Goal: Navigation & Orientation: Find specific page/section

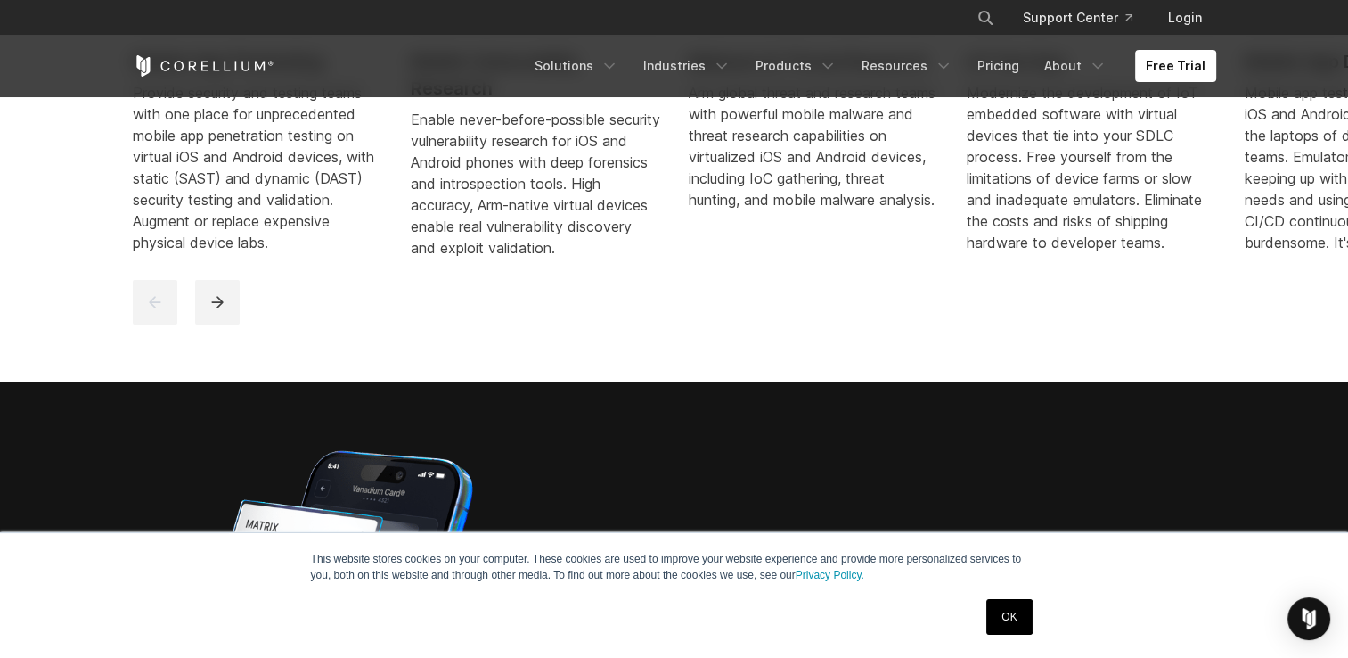
scroll to position [1091, 0]
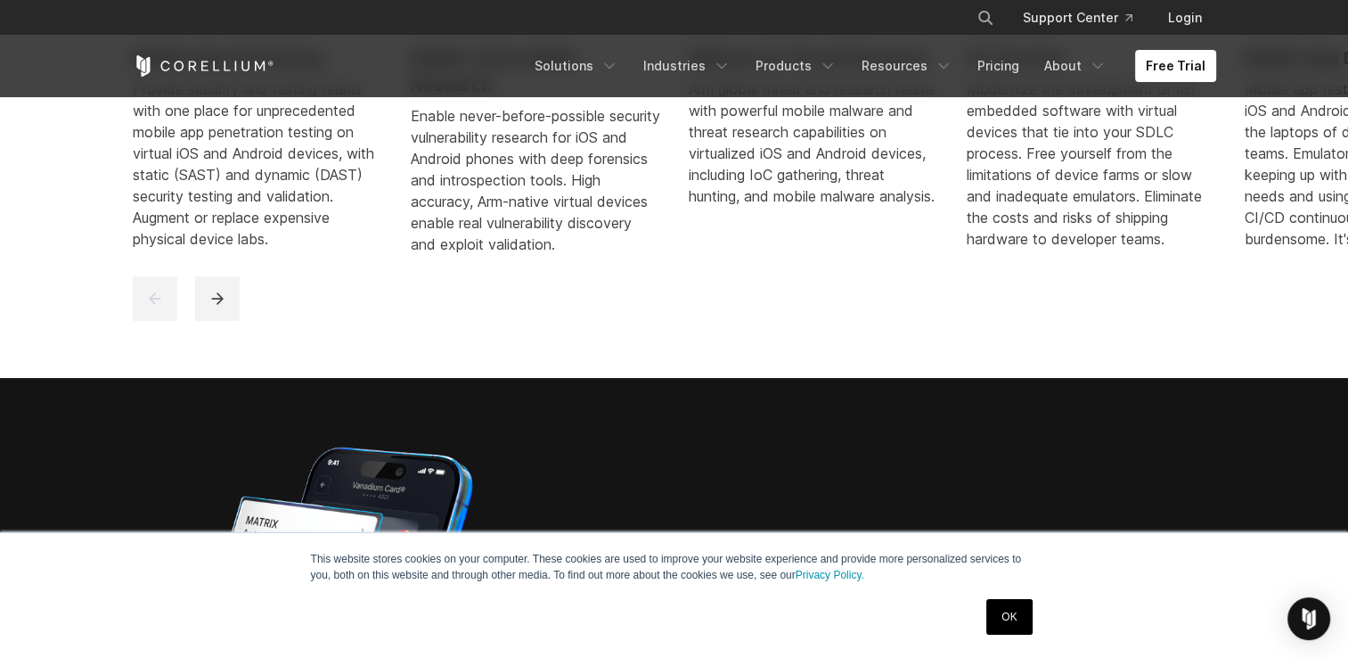
click at [1018, 625] on link "OK" at bounding box center [1009, 617] width 45 height 36
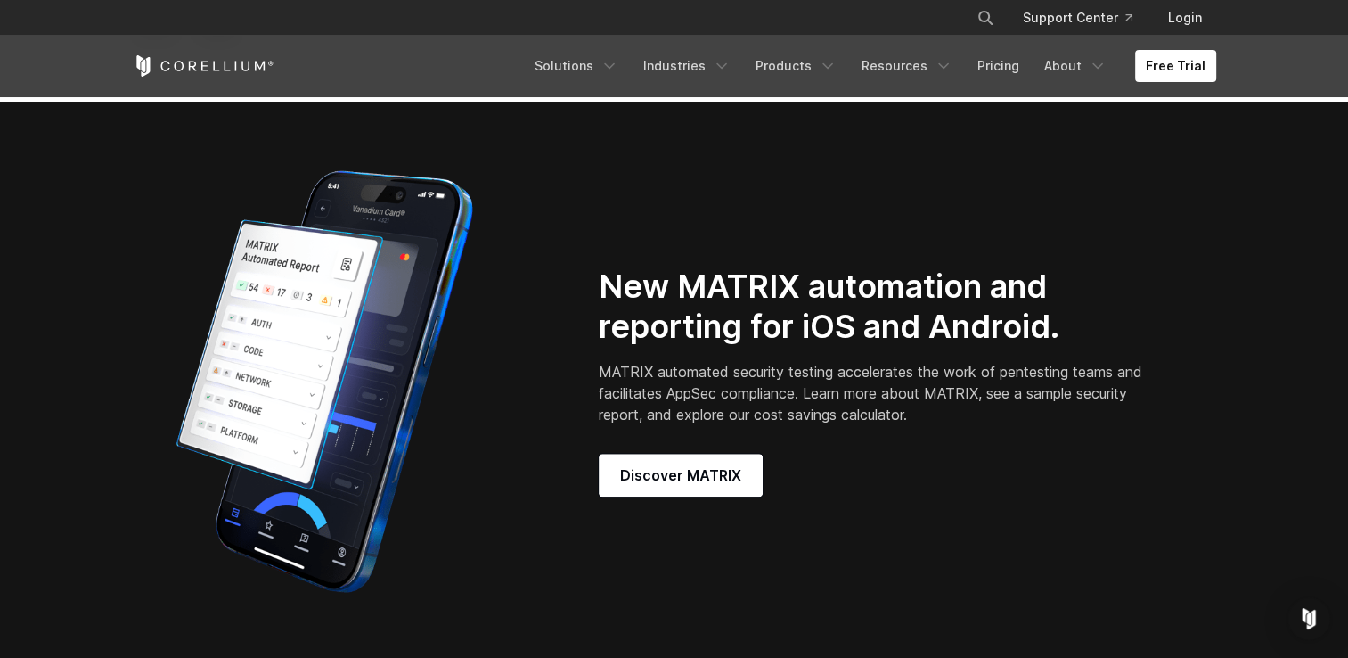
scroll to position [1333, 0]
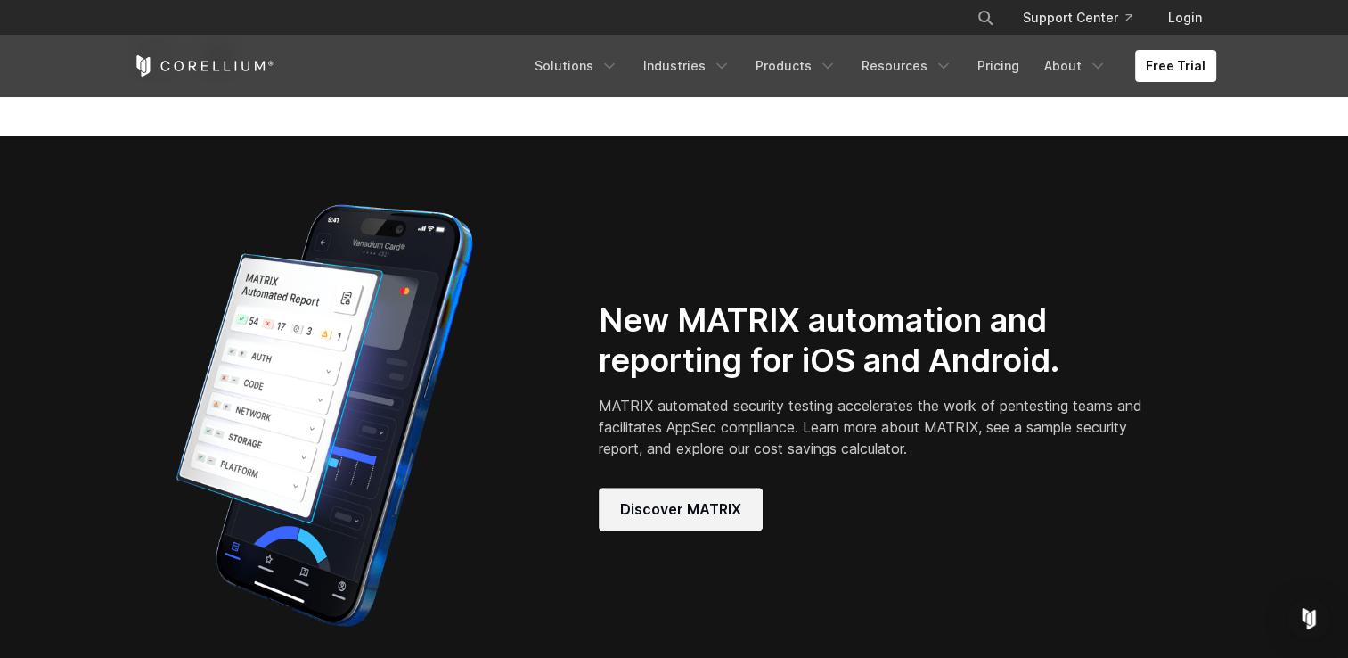
click at [707, 507] on link "Discover MATRIX" at bounding box center [681, 508] width 164 height 43
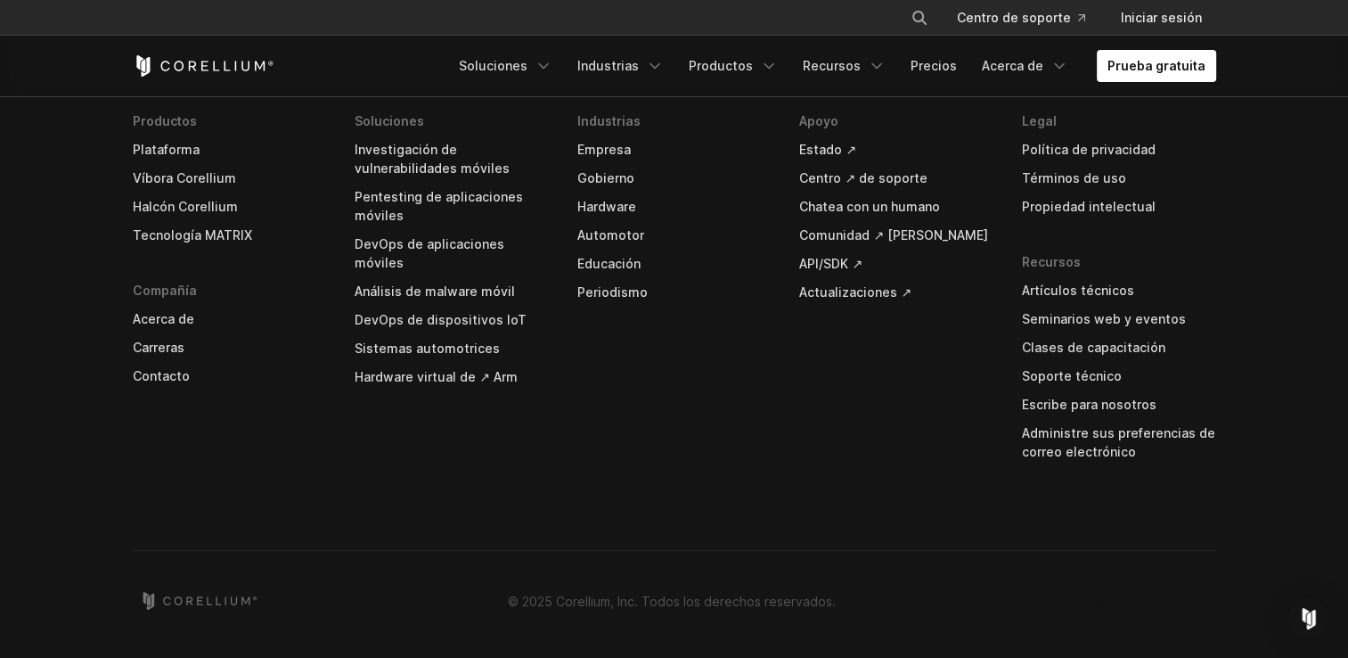
scroll to position [7041, 0]
click at [763, 78] on link "Productos" at bounding box center [733, 66] width 111 height 32
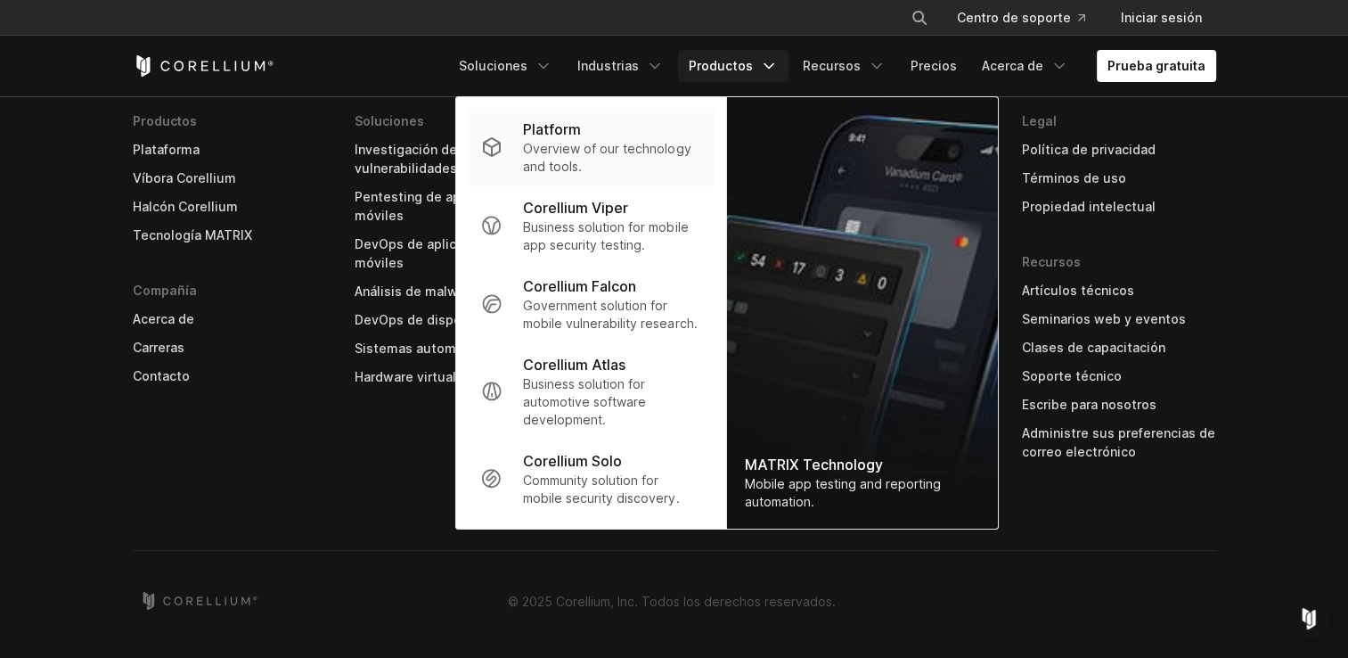
click at [613, 131] on div "Platform" at bounding box center [611, 129] width 177 height 21
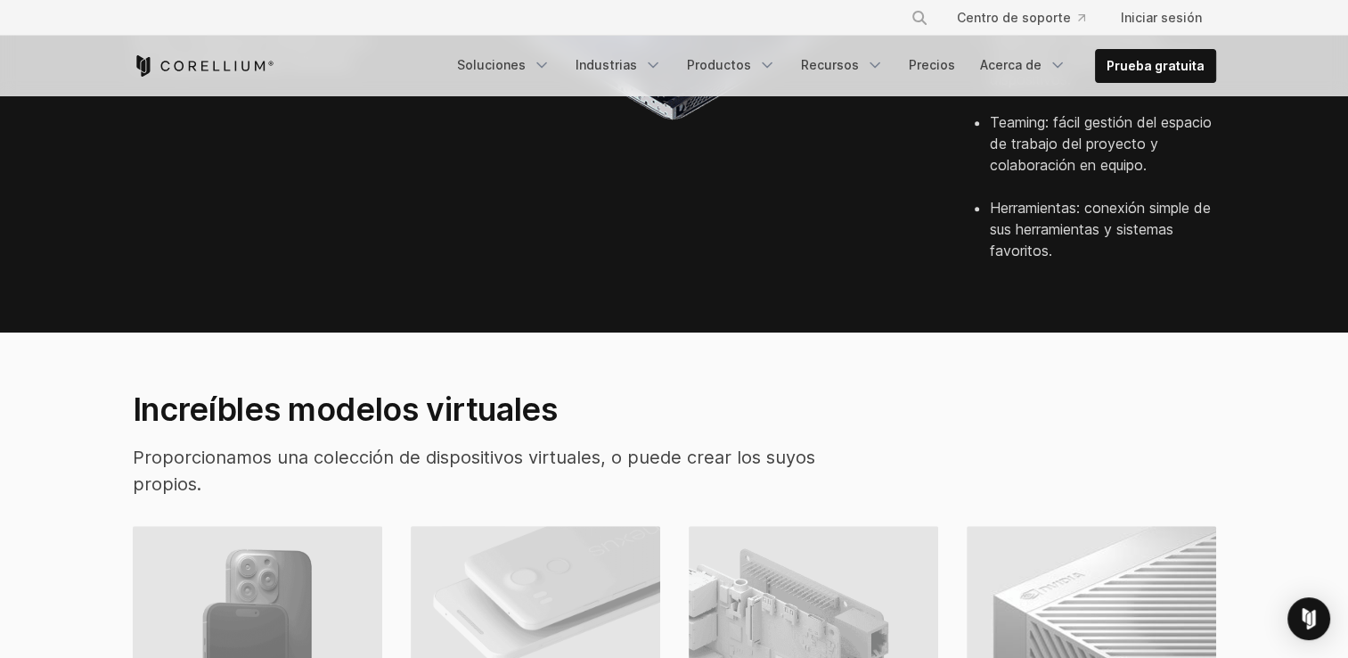
scroll to position [1005, 0]
